Goal: Complete application form

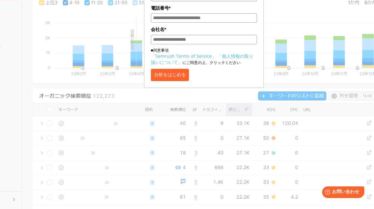
click at [174, 81] on button "分析をはじめる" at bounding box center [170, 75] width 38 height 12
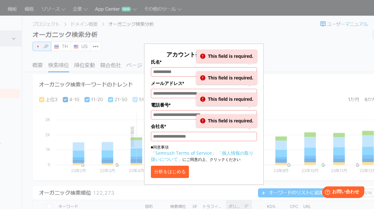
drag, startPoint x: 174, startPoint y: 69, endPoint x: 173, endPoint y: 77, distance: 8.1
click at [174, 69] on input "氏名*" at bounding box center [204, 71] width 106 height 9
click at [168, 76] on input "氏名*" at bounding box center [204, 71] width 106 height 9
click at [173, 72] on input "氏名*" at bounding box center [204, 71] width 106 height 9
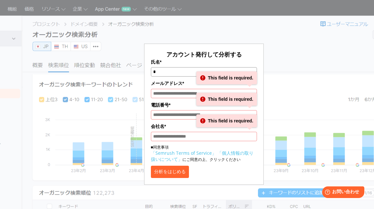
type input "*"
click at [163, 96] on input "メールアドレス*" at bounding box center [204, 93] width 106 height 9
type input "*"
click at [168, 118] on input "電話番号*" at bounding box center [204, 114] width 106 height 9
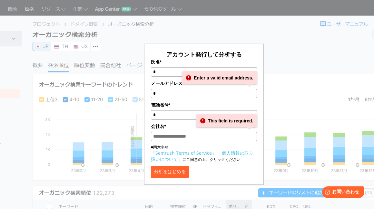
type input "*"
drag, startPoint x: 166, startPoint y: 135, endPoint x: 165, endPoint y: 140, distance: 5.4
click at [166, 135] on input "会社名*" at bounding box center [204, 136] width 106 height 9
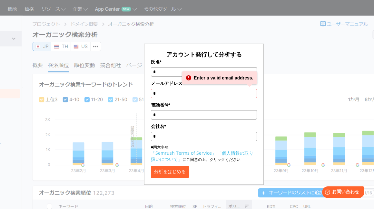
type input "*"
click at [165, 167] on button "分析をはじめる" at bounding box center [170, 171] width 38 height 12
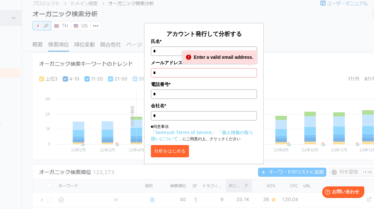
scroll to position [32, 0]
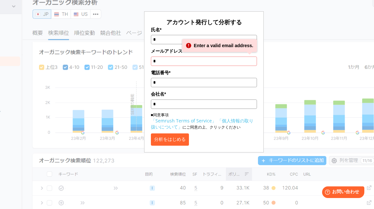
click at [174, 140] on button "分析をはじめる" at bounding box center [170, 139] width 38 height 12
drag, startPoint x: 166, startPoint y: 59, endPoint x: 162, endPoint y: 59, distance: 3.9
click at [162, 59] on input "*" at bounding box center [204, 60] width 106 height 9
type input "**********"
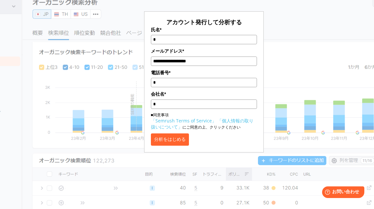
click at [185, 142] on button "分析をはじめる" at bounding box center [170, 139] width 38 height 12
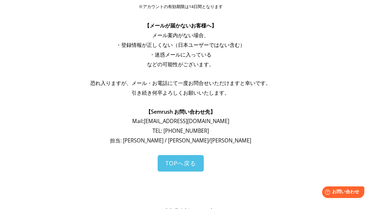
scroll to position [65, 0]
